Goal: Navigation & Orientation: Find specific page/section

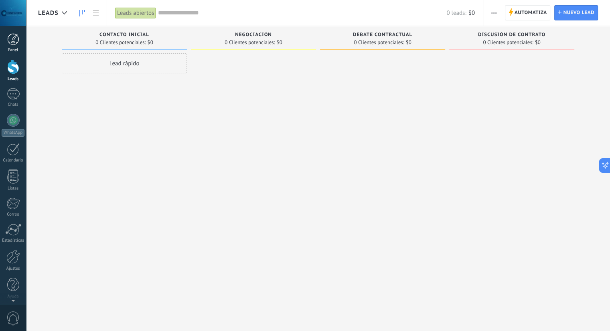
click at [14, 45] on link "Panel" at bounding box center [13, 43] width 26 height 20
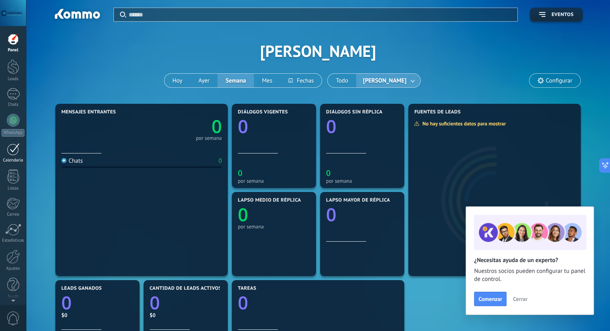
click at [14, 153] on div at bounding box center [13, 149] width 13 height 12
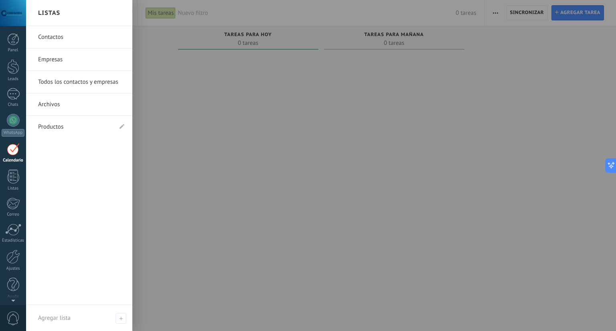
click at [48, 129] on link "Productos" at bounding box center [75, 127] width 74 height 22
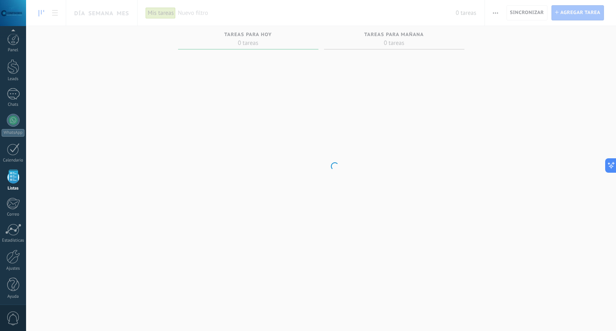
scroll to position [2, 0]
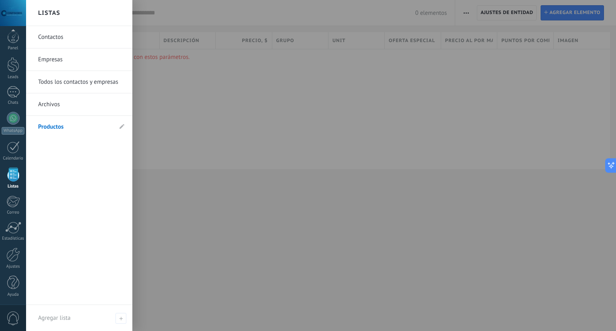
click at [51, 105] on link "Archivos" at bounding box center [81, 105] width 86 height 22
